Goal: Task Accomplishment & Management: Use online tool/utility

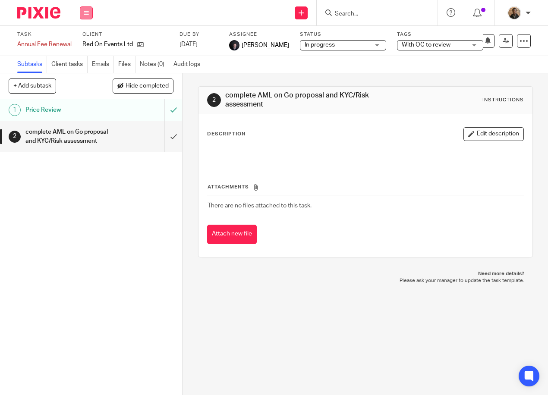
click at [91, 16] on button at bounding box center [86, 12] width 13 height 13
click at [85, 37] on li "Work" at bounding box center [86, 40] width 23 height 13
click at [85, 37] on link "Work" at bounding box center [82, 40] width 15 height 6
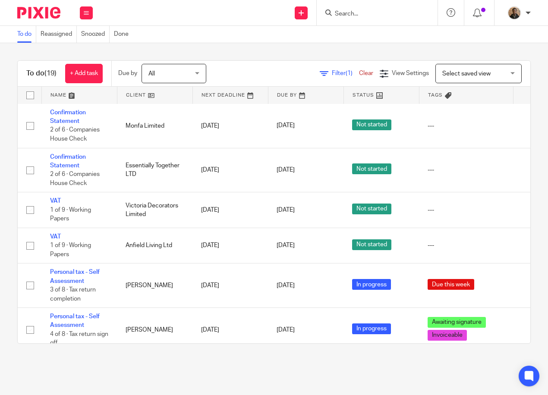
scroll to position [475, 0]
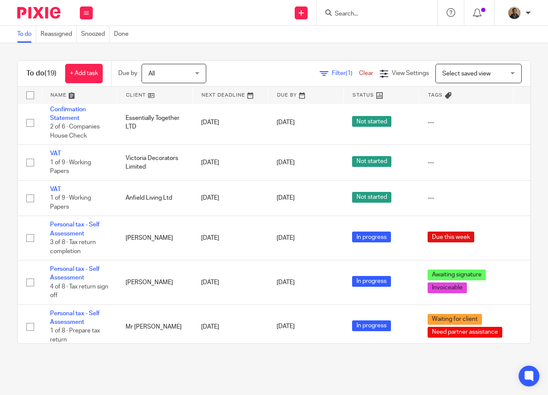
click at [369, 11] on input "Search" at bounding box center [373, 14] width 78 height 8
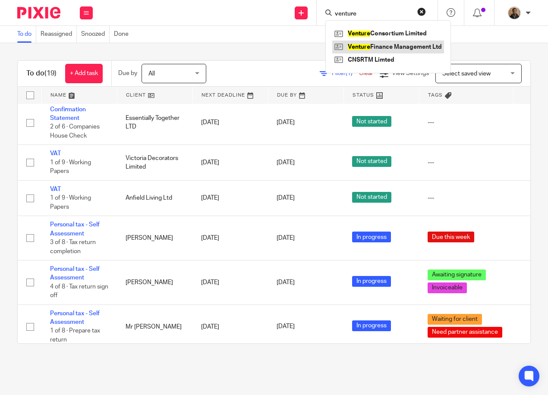
type input "venture"
click at [394, 43] on link at bounding box center [388, 47] width 112 height 13
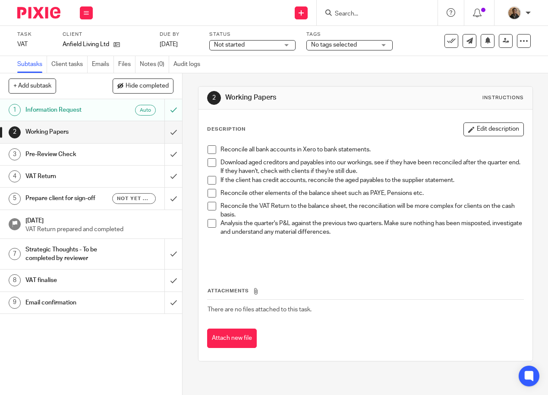
click at [208, 148] on span at bounding box center [212, 149] width 9 height 9
click at [119, 155] on div "Pre-Review Check" at bounding box center [90, 154] width 131 height 13
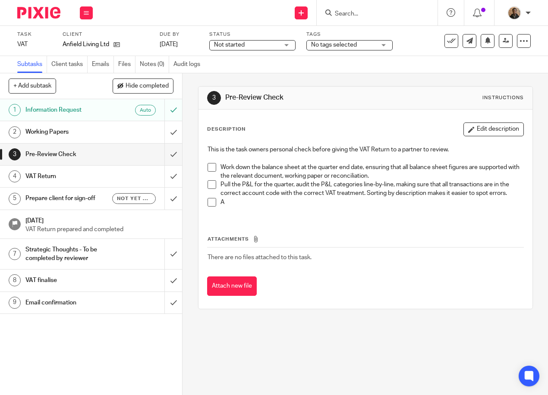
click at [269, 15] on div "Send new email Create task Add client Request signature Get Support Contact Sup…" at bounding box center [324, 12] width 447 height 25
click at [119, 43] on icon at bounding box center [117, 44] width 6 height 6
